Goal: Information Seeking & Learning: Learn about a topic

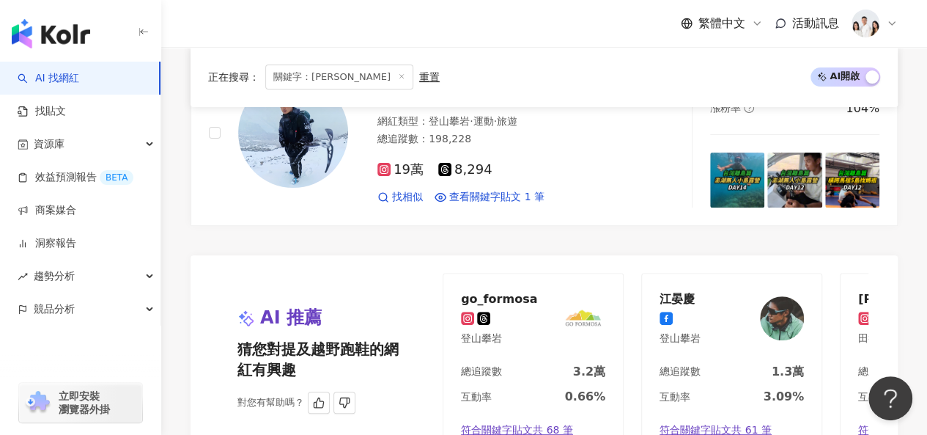
scroll to position [3224, 0]
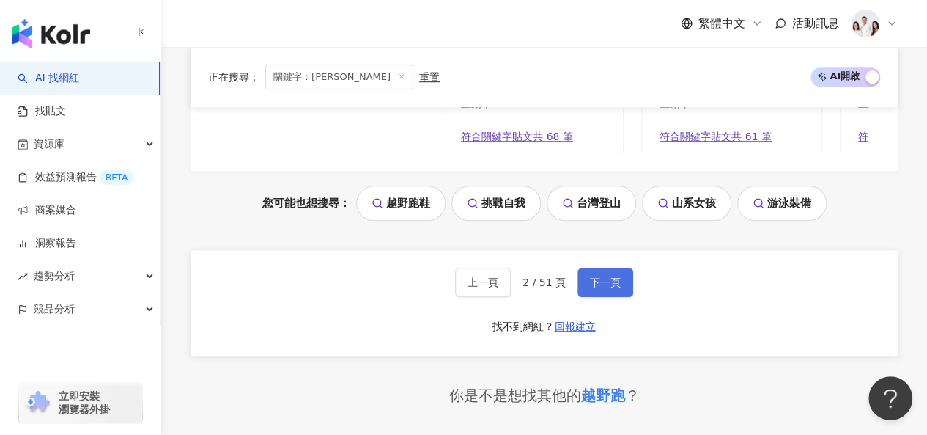
click at [602, 276] on span "下一頁" at bounding box center [605, 282] width 31 height 12
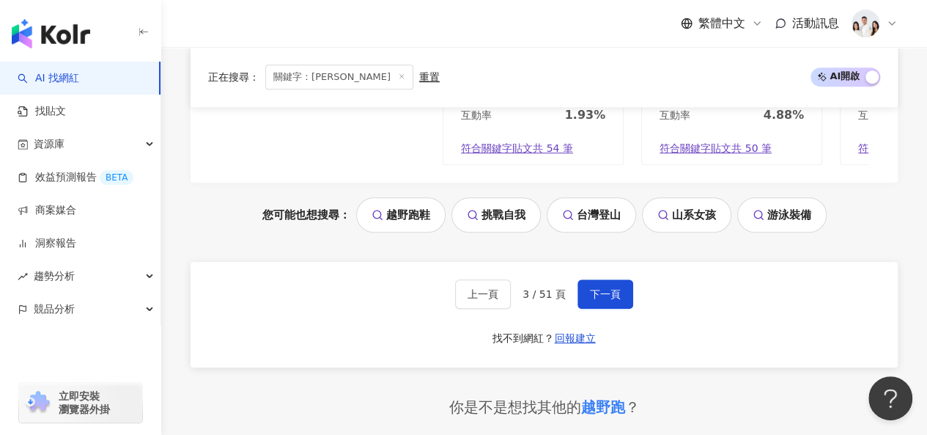
scroll to position [3139, 0]
click at [582, 279] on button "下一頁" at bounding box center [605, 293] width 56 height 29
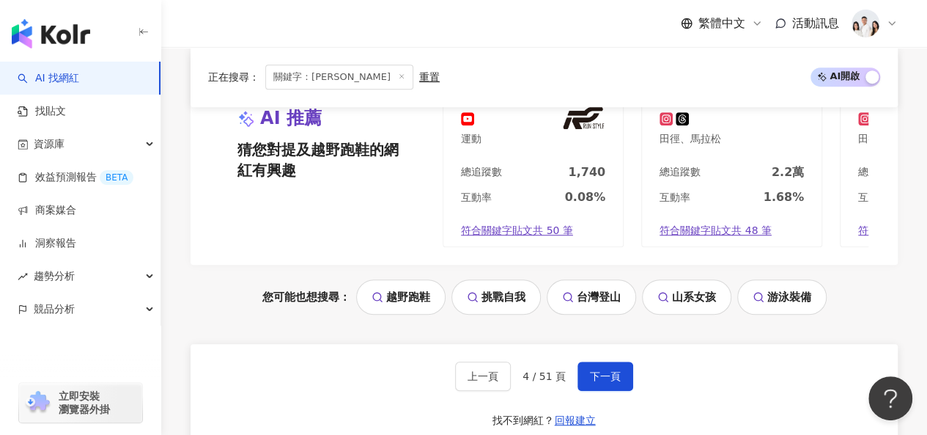
scroll to position [3211, 0]
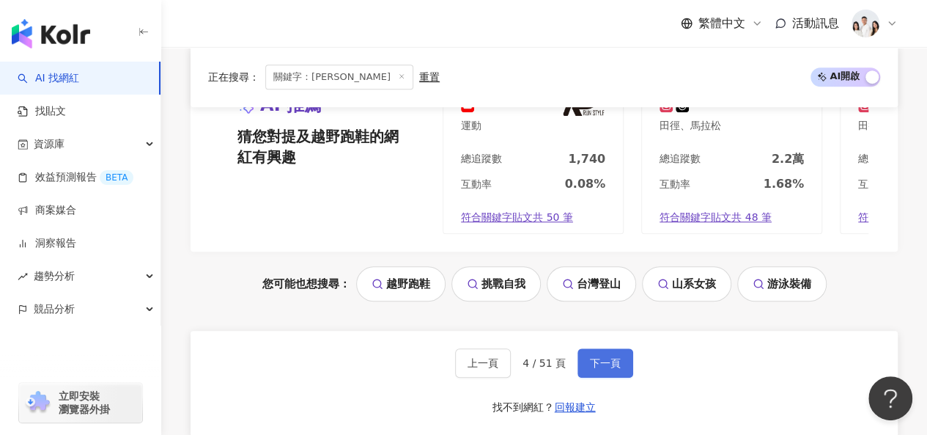
click at [599, 348] on button "下一頁" at bounding box center [605, 362] width 56 height 29
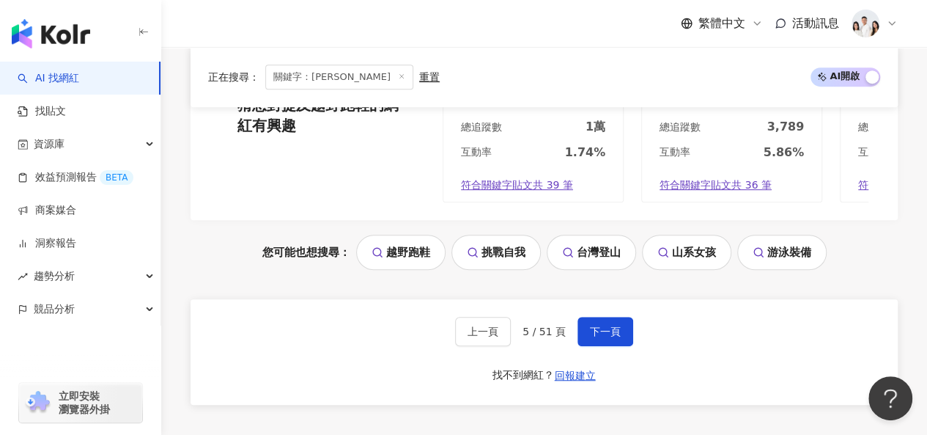
scroll to position [3136, 0]
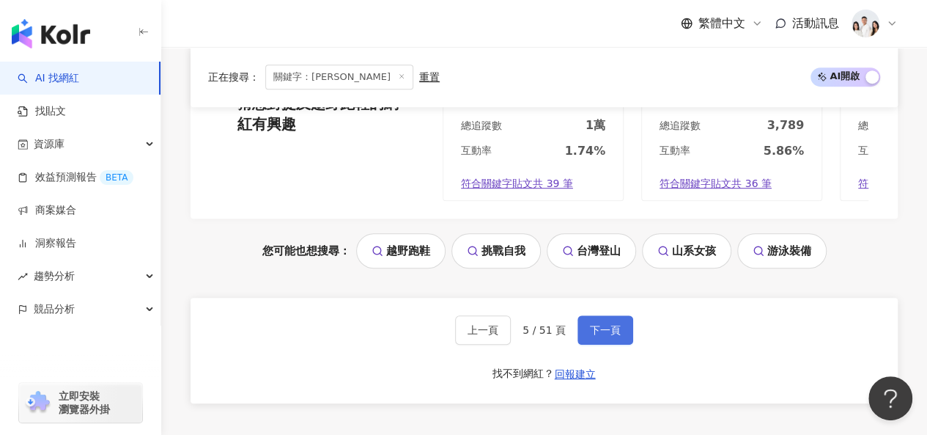
click at [591, 333] on span "下一頁" at bounding box center [605, 330] width 31 height 12
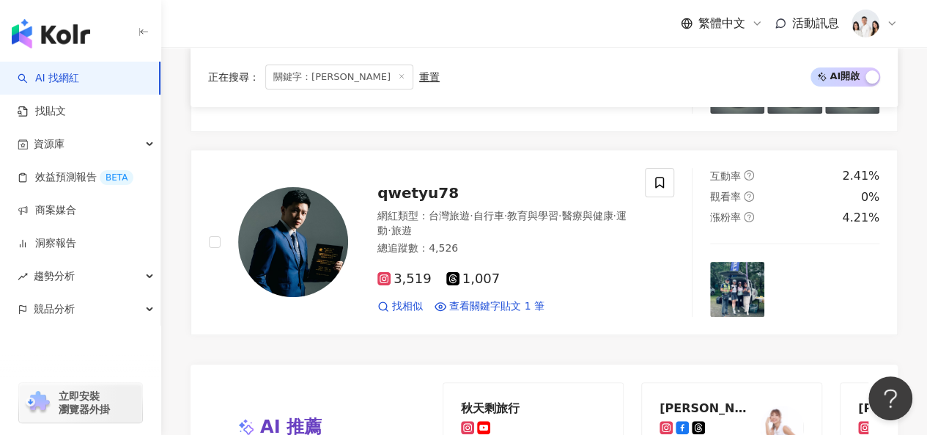
scroll to position [3066, 0]
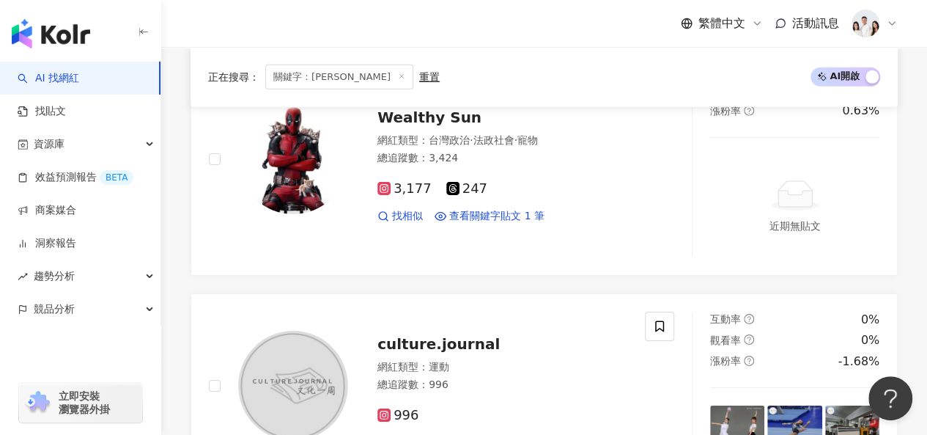
scroll to position [2346, 0]
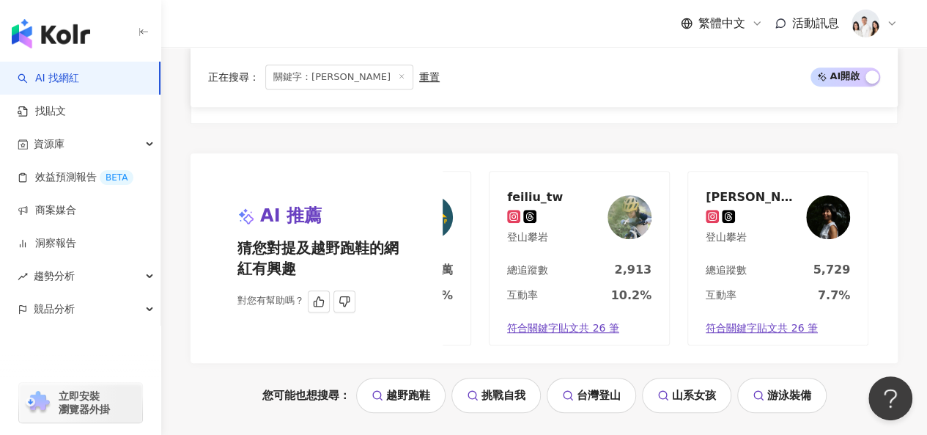
scroll to position [3152, 0]
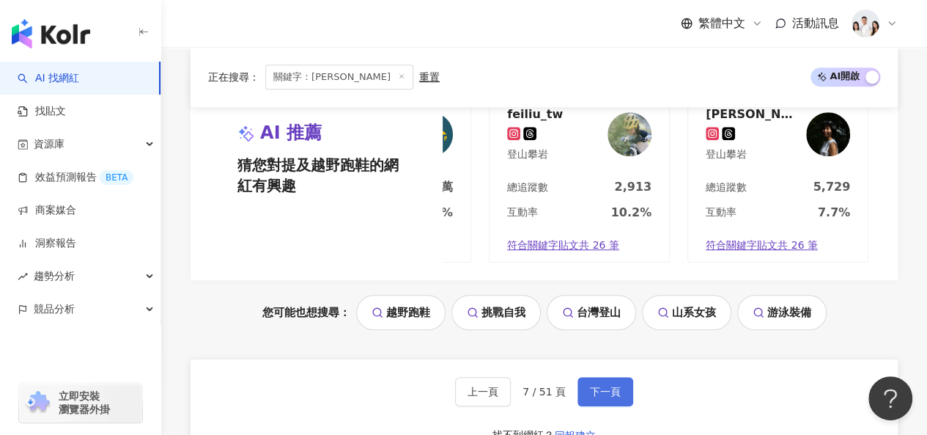
click at [594, 385] on span "下一頁" at bounding box center [605, 391] width 31 height 12
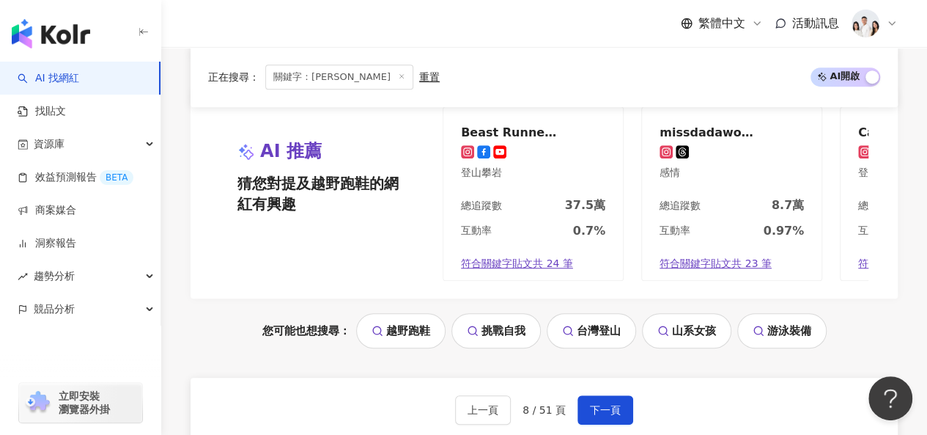
scroll to position [3166, 0]
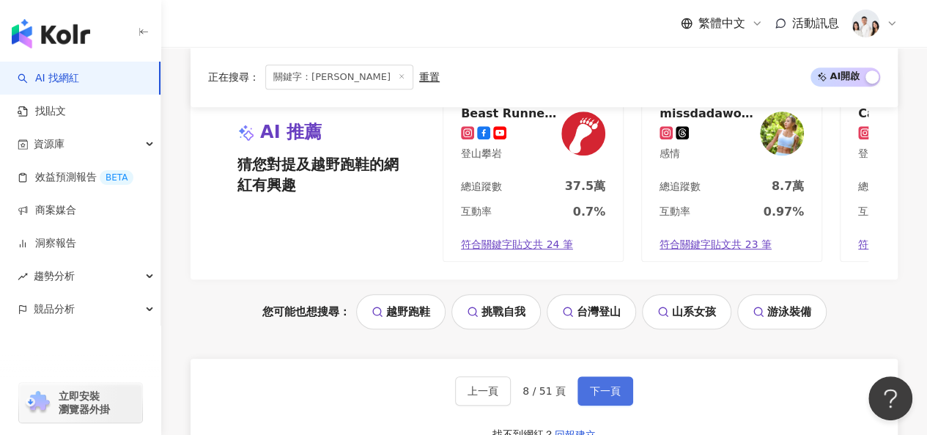
click at [585, 376] on button "下一頁" at bounding box center [605, 390] width 56 height 29
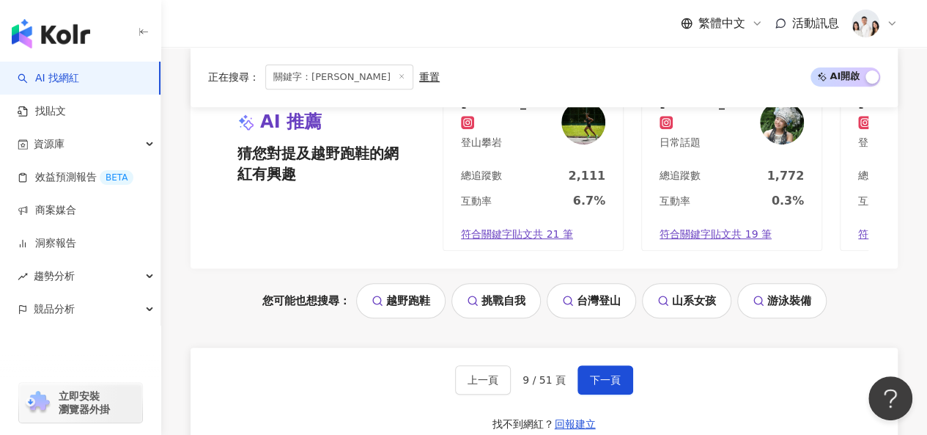
scroll to position [3077, 0]
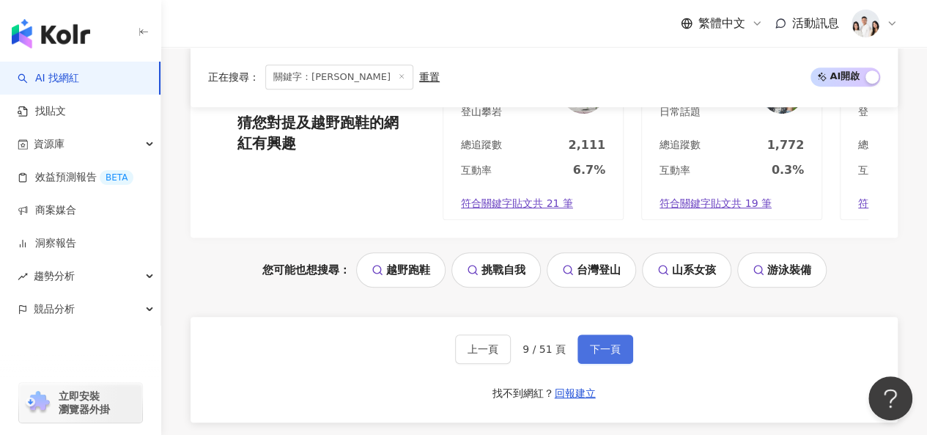
click at [577, 334] on button "下一頁" at bounding box center [605, 348] width 56 height 29
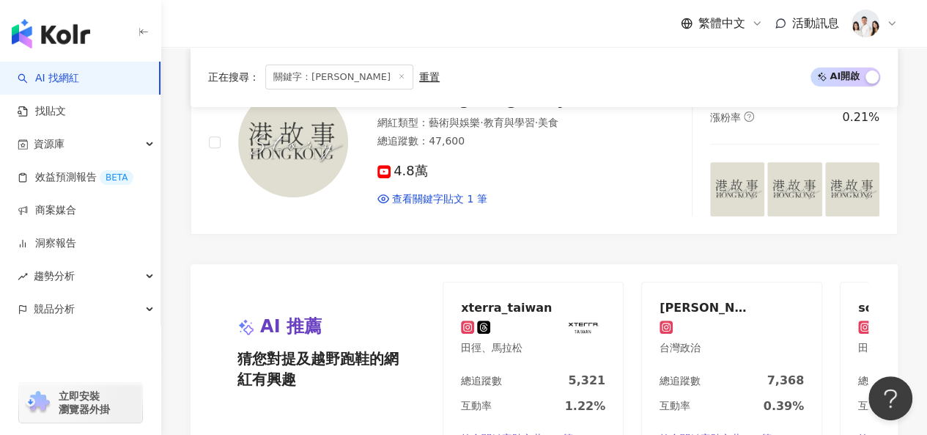
scroll to position [3224, 0]
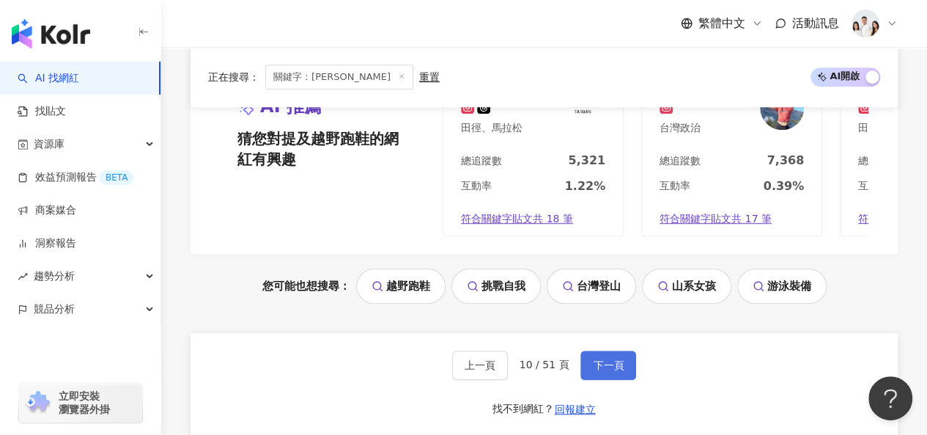
click at [580, 350] on button "下一頁" at bounding box center [608, 364] width 56 height 29
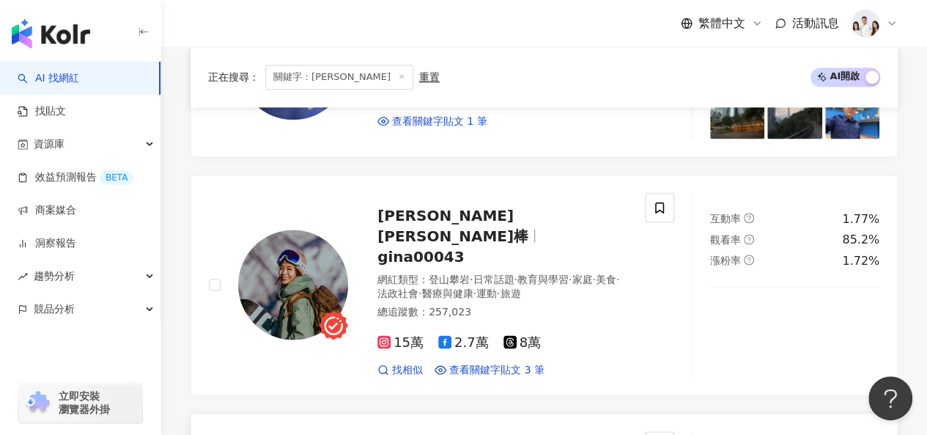
scroll to position [1159, 0]
